Goal: Find specific page/section

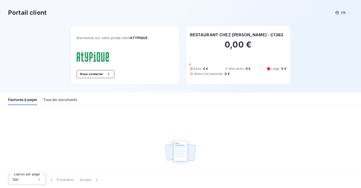
click at [63, 101] on div "Tous les documents" at bounding box center [60, 99] width 34 height 11
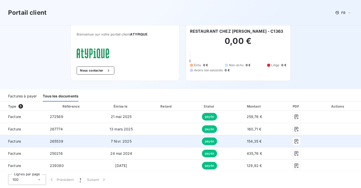
scroll to position [5, 0]
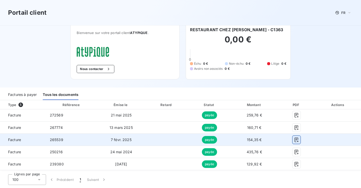
click at [296, 140] on icon "button" at bounding box center [296, 139] width 5 height 5
